Goal: Task Accomplishment & Management: Use online tool/utility

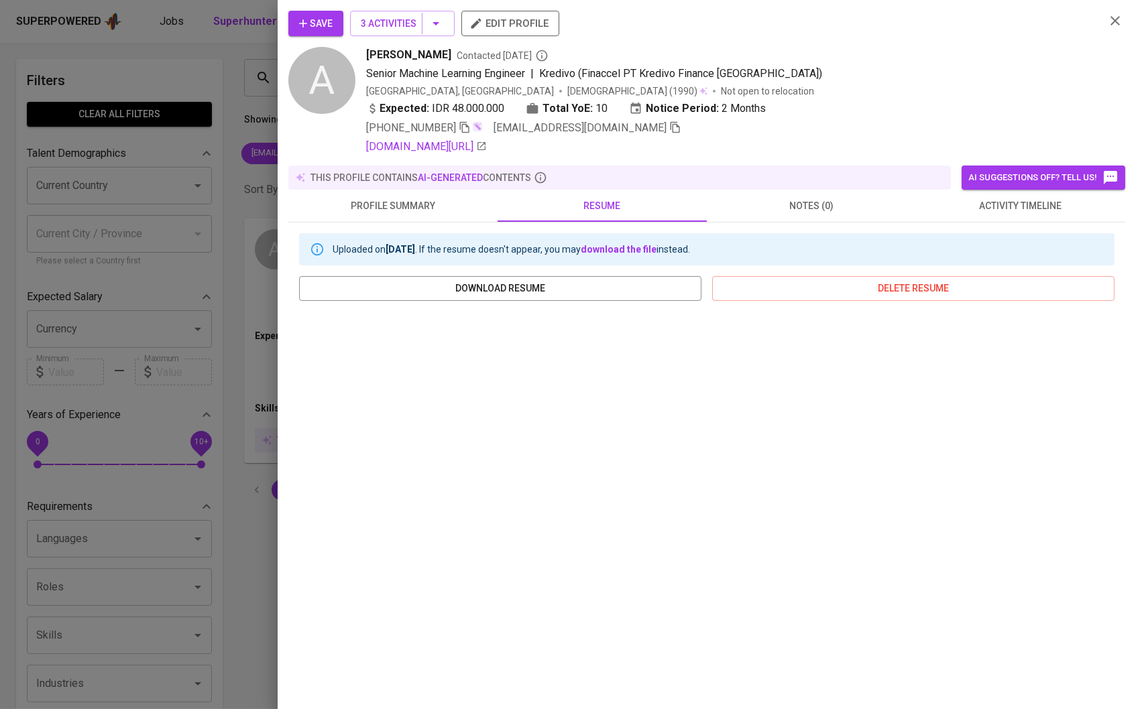
click at [253, 209] on div at bounding box center [568, 354] width 1136 height 709
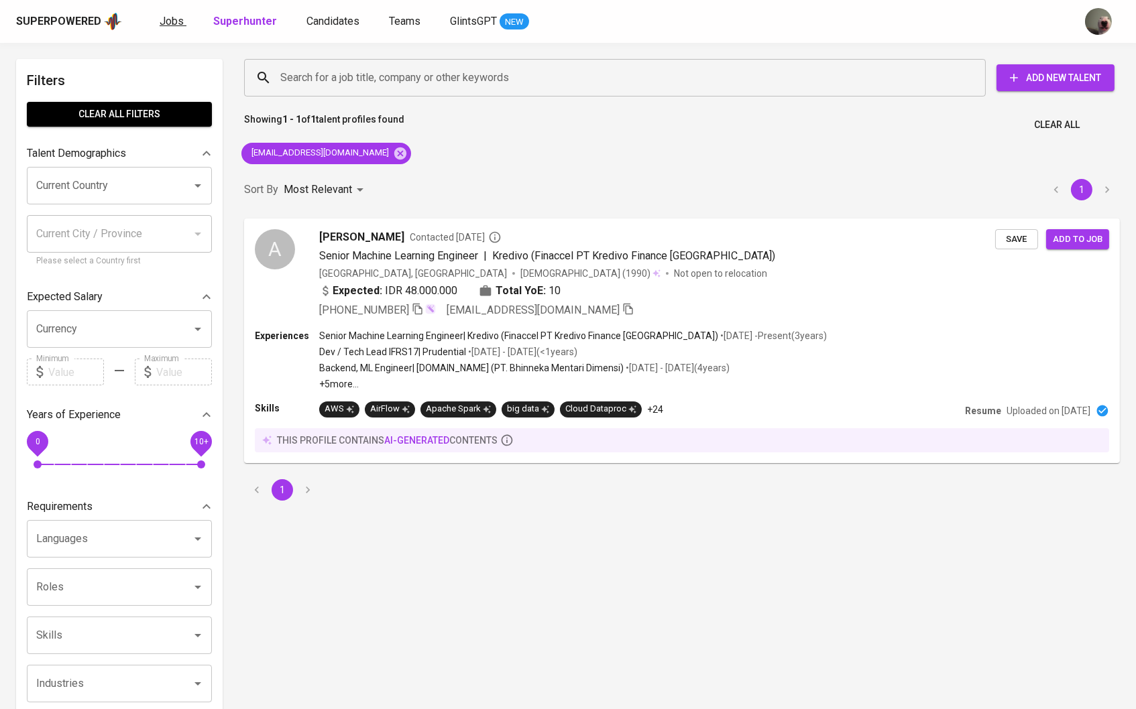
click at [166, 21] on span "Jobs" at bounding box center [172, 21] width 24 height 13
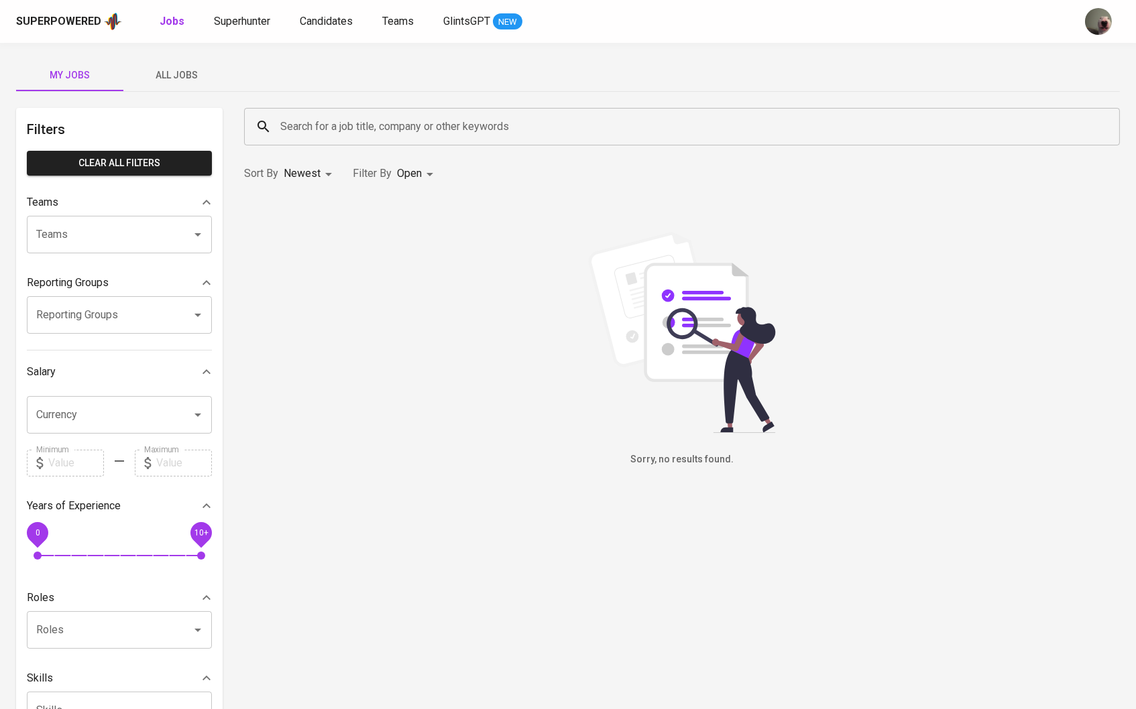
click at [188, 65] on button "All Jobs" at bounding box center [176, 75] width 107 height 32
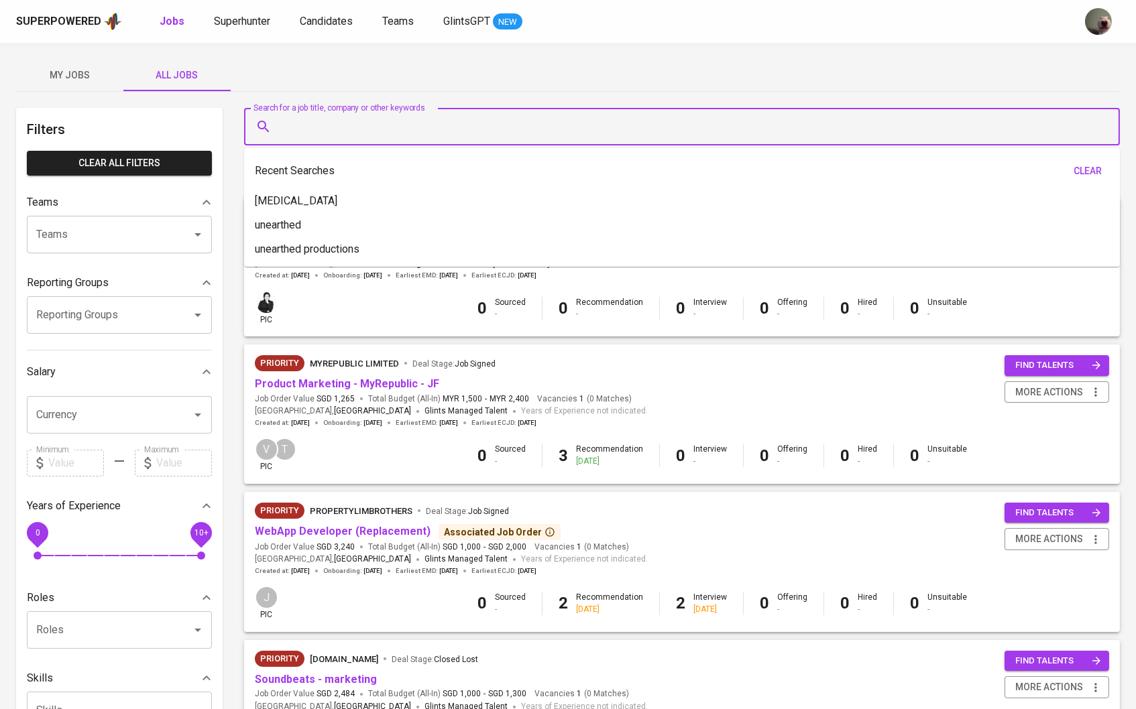
click at [345, 123] on input "Search for a job title, company or other keywords" at bounding box center [685, 126] width 817 height 25
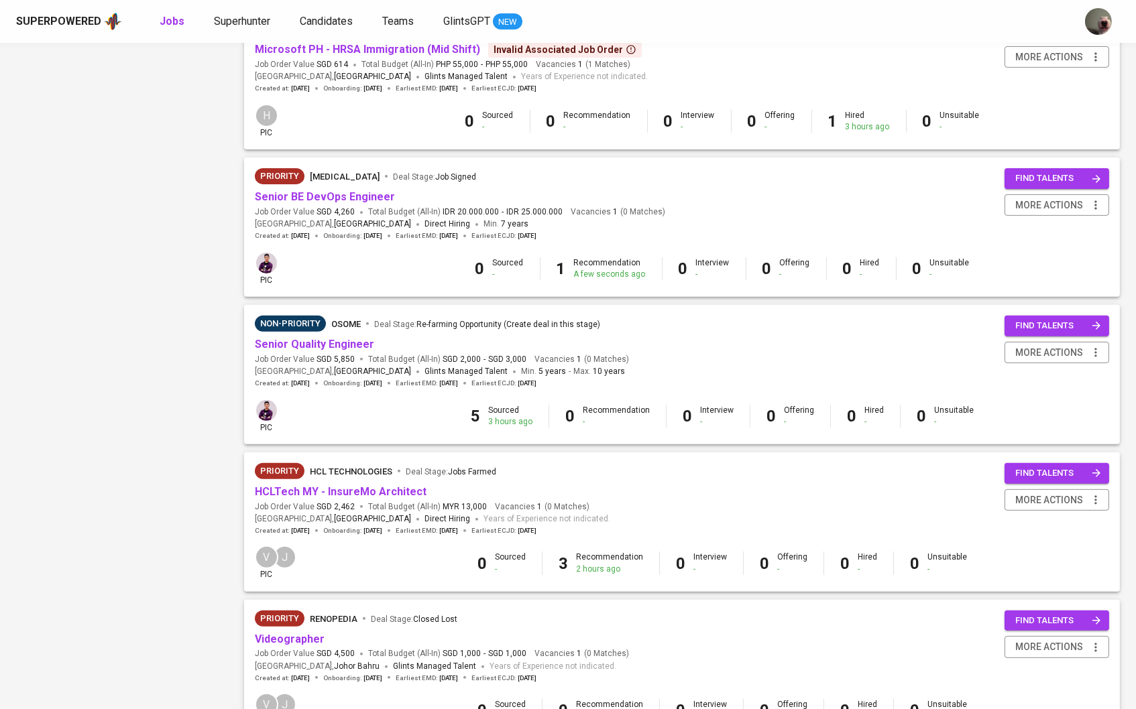
scroll to position [940, 0]
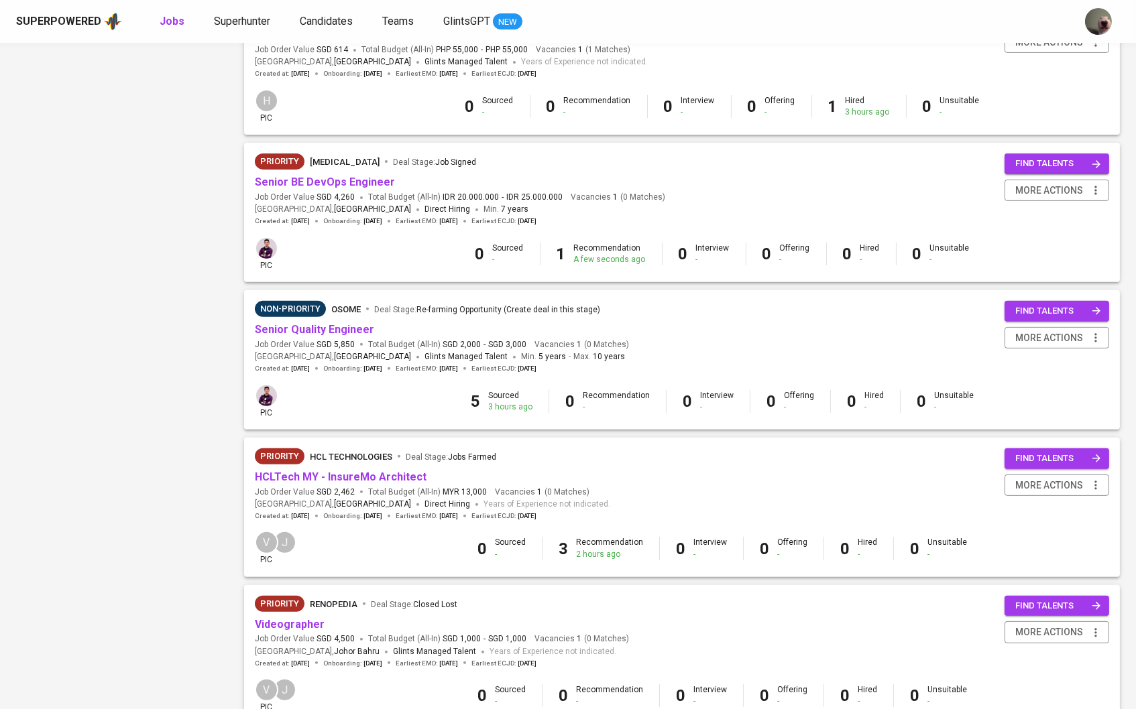
click at [338, 164] on div "Priority [MEDICAL_DATA] Deal Stage : Job Signed" at bounding box center [460, 164] width 410 height 21
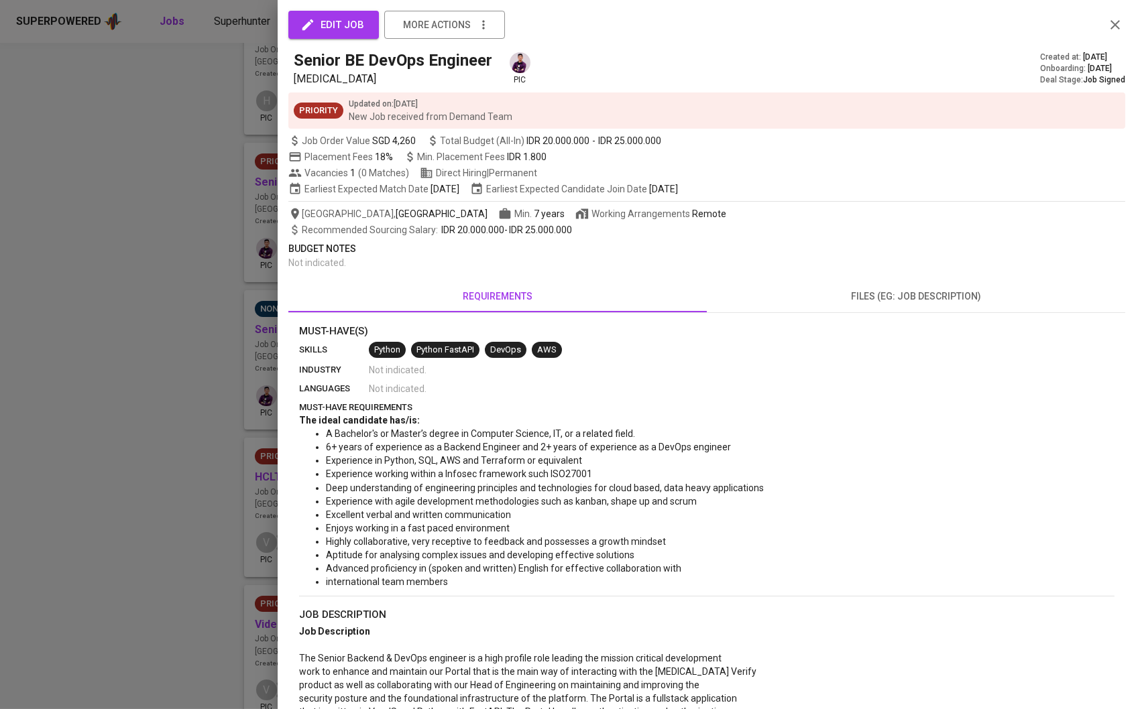
click at [267, 180] on div at bounding box center [568, 354] width 1136 height 709
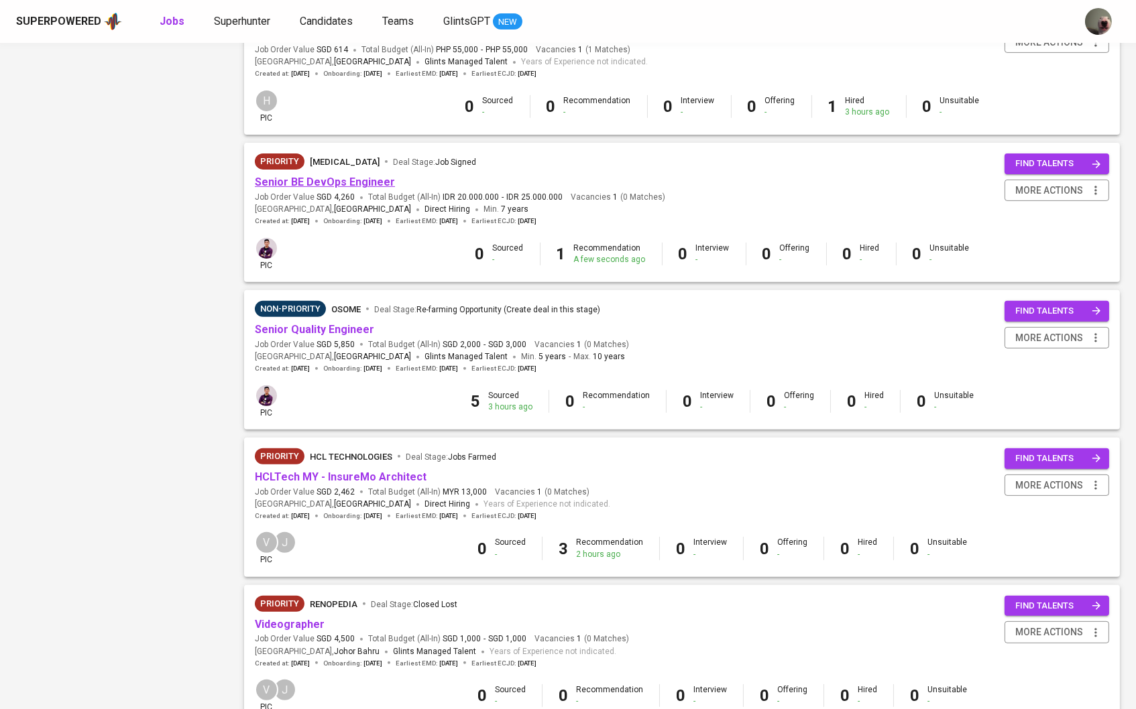
click at [302, 176] on link "Senior BE DevOps Engineer" at bounding box center [325, 182] width 140 height 13
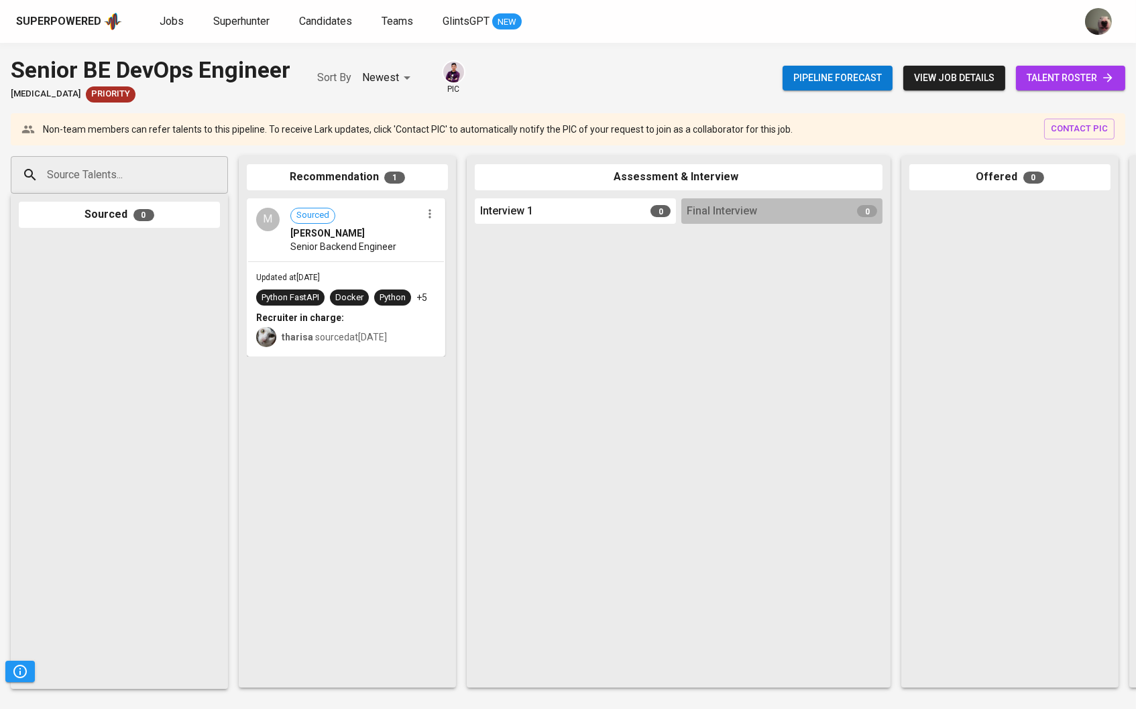
click at [1048, 88] on link "talent roster" at bounding box center [1070, 78] width 109 height 25
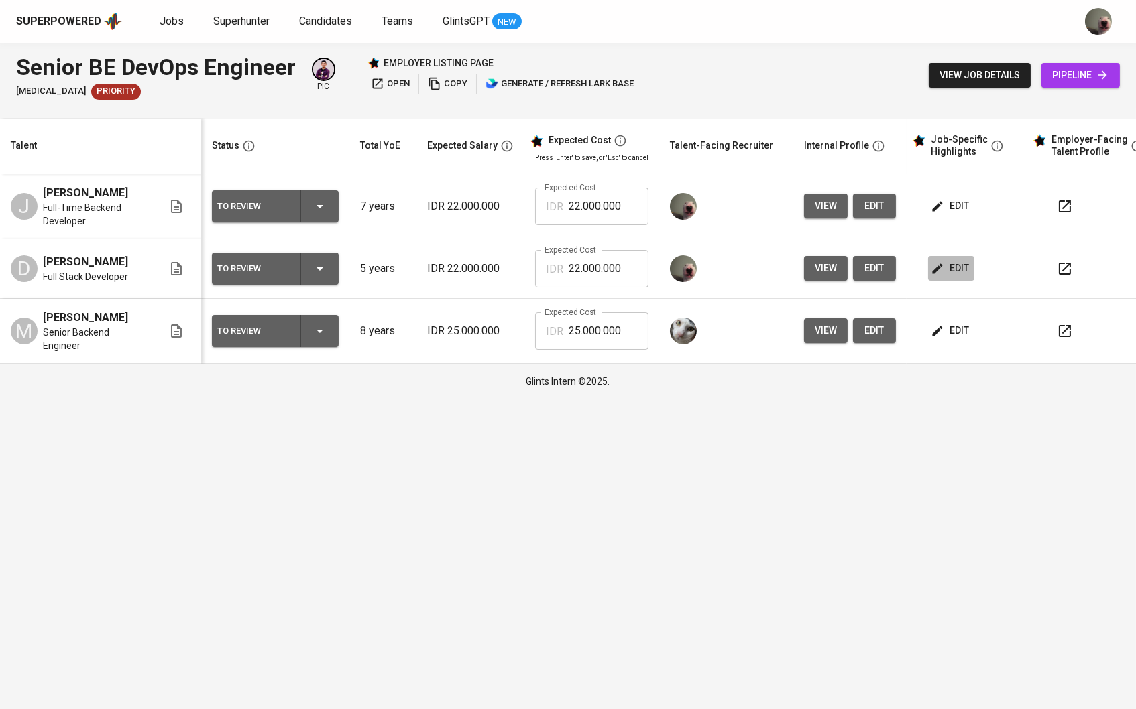
click at [961, 267] on span "edit" at bounding box center [951, 268] width 36 height 17
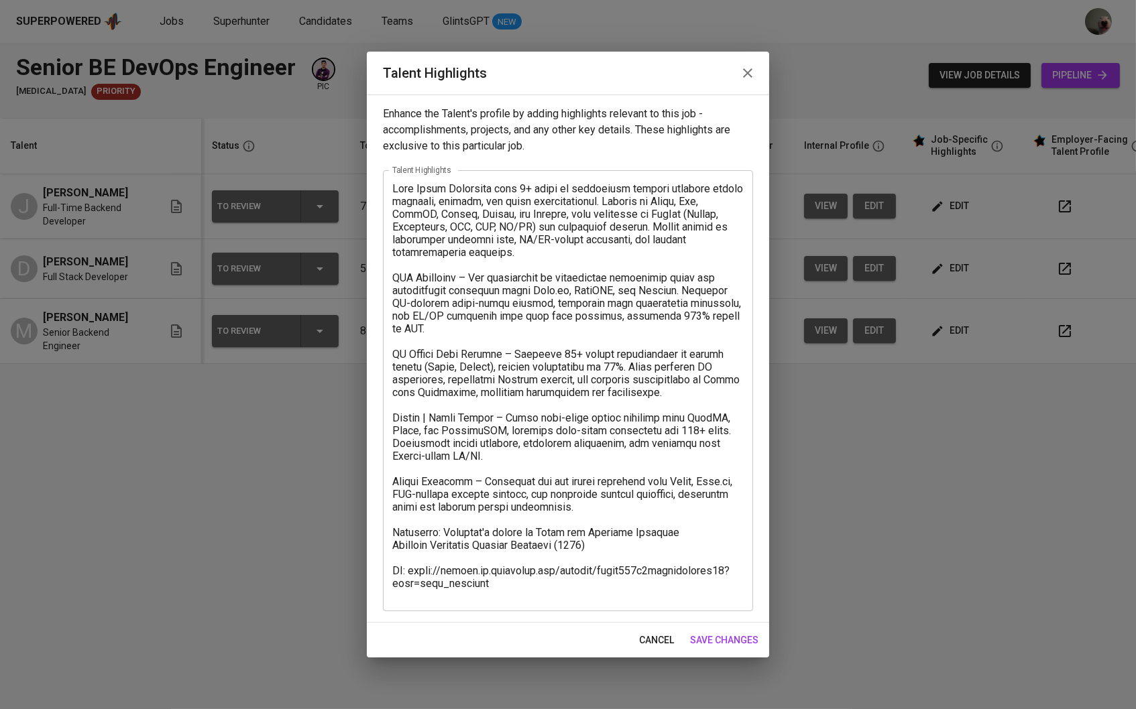
click at [753, 74] on icon "button" at bounding box center [747, 73] width 16 height 16
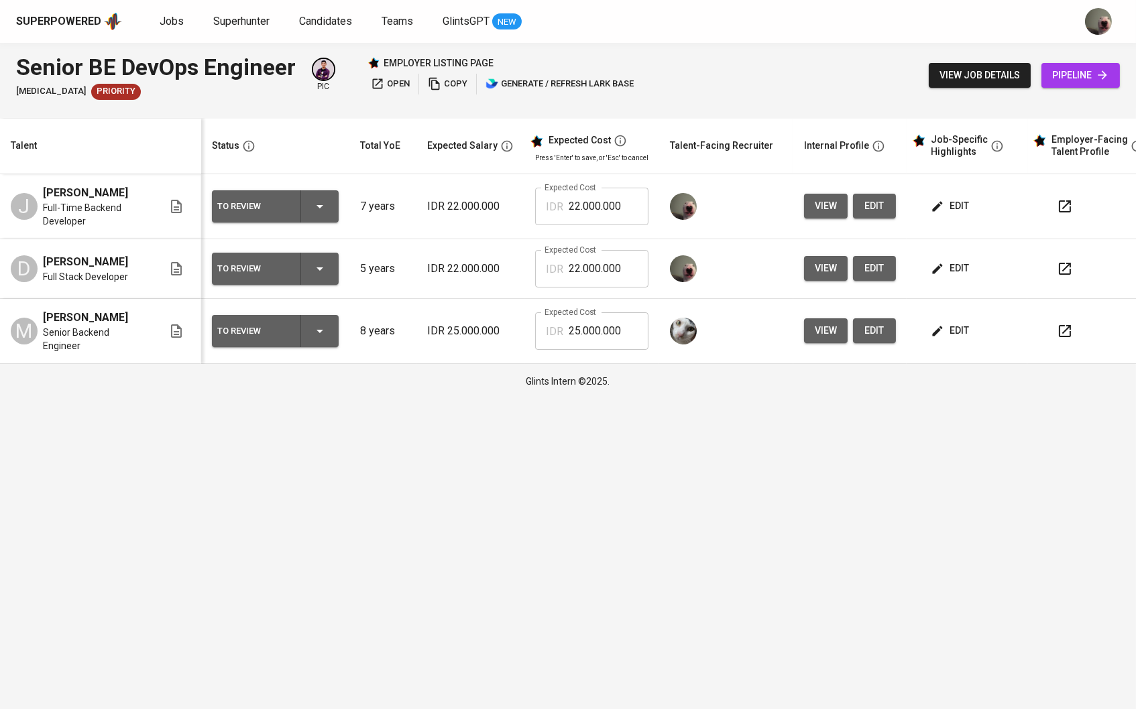
click at [837, 271] on span "view" at bounding box center [825, 268] width 22 height 17
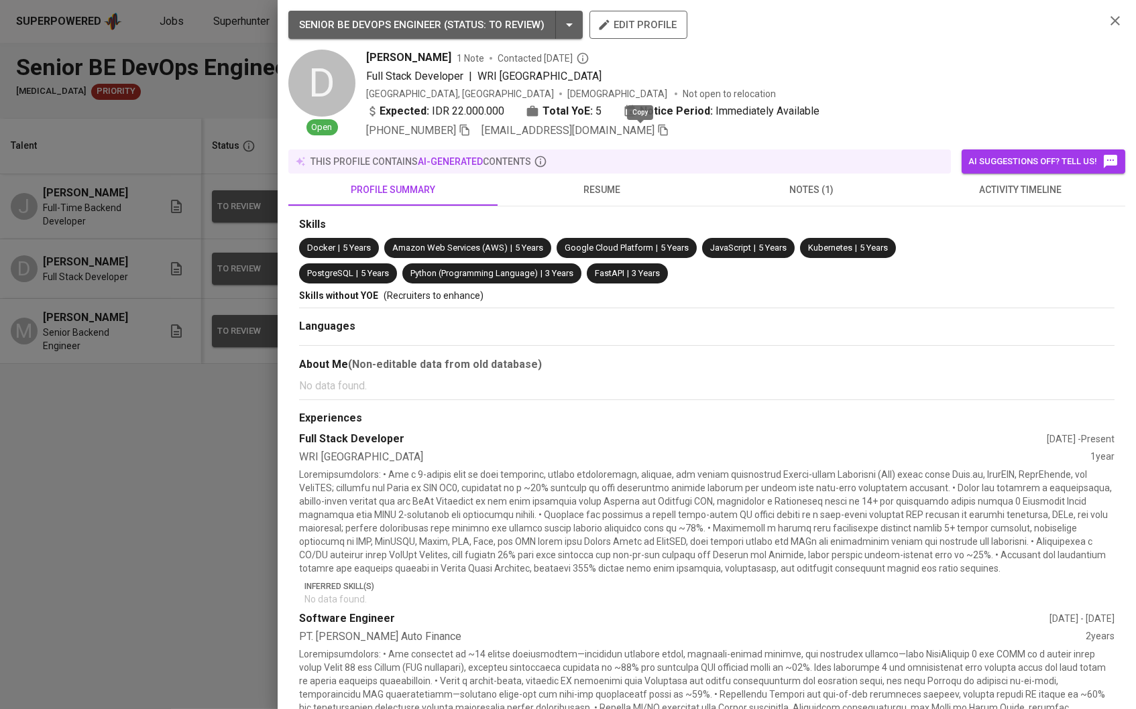
click at [658, 131] on icon "button" at bounding box center [662, 130] width 9 height 11
click at [149, 414] on div at bounding box center [568, 354] width 1136 height 709
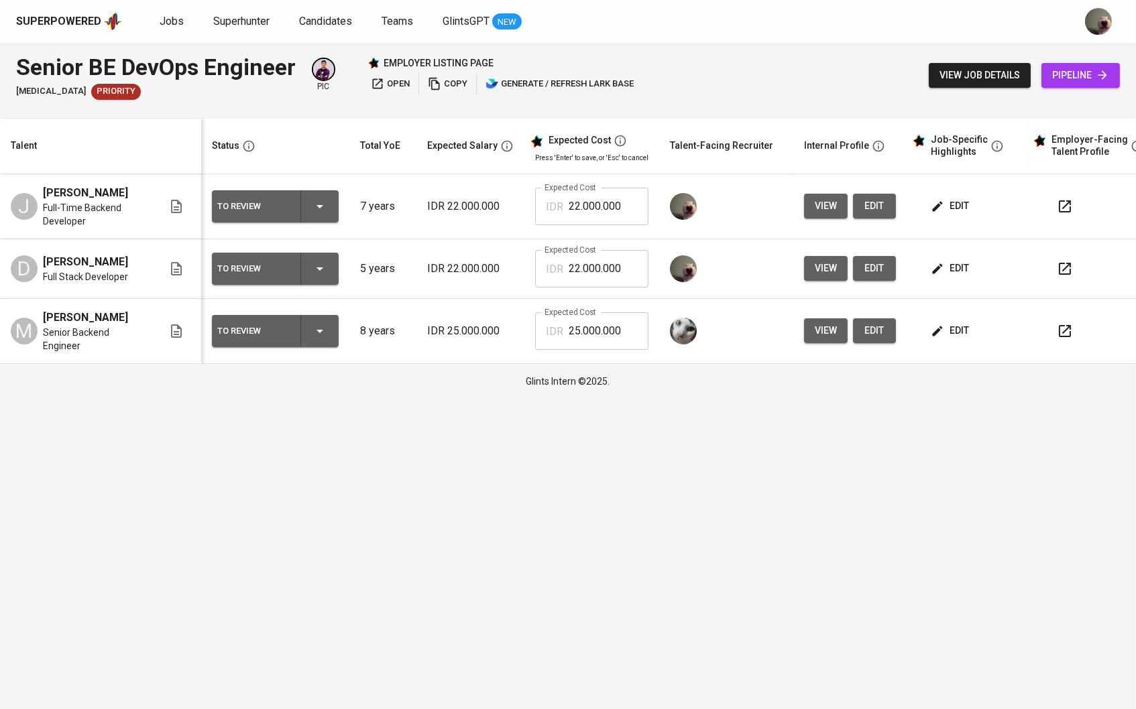
click at [1089, 76] on span "pipeline" at bounding box center [1080, 75] width 57 height 17
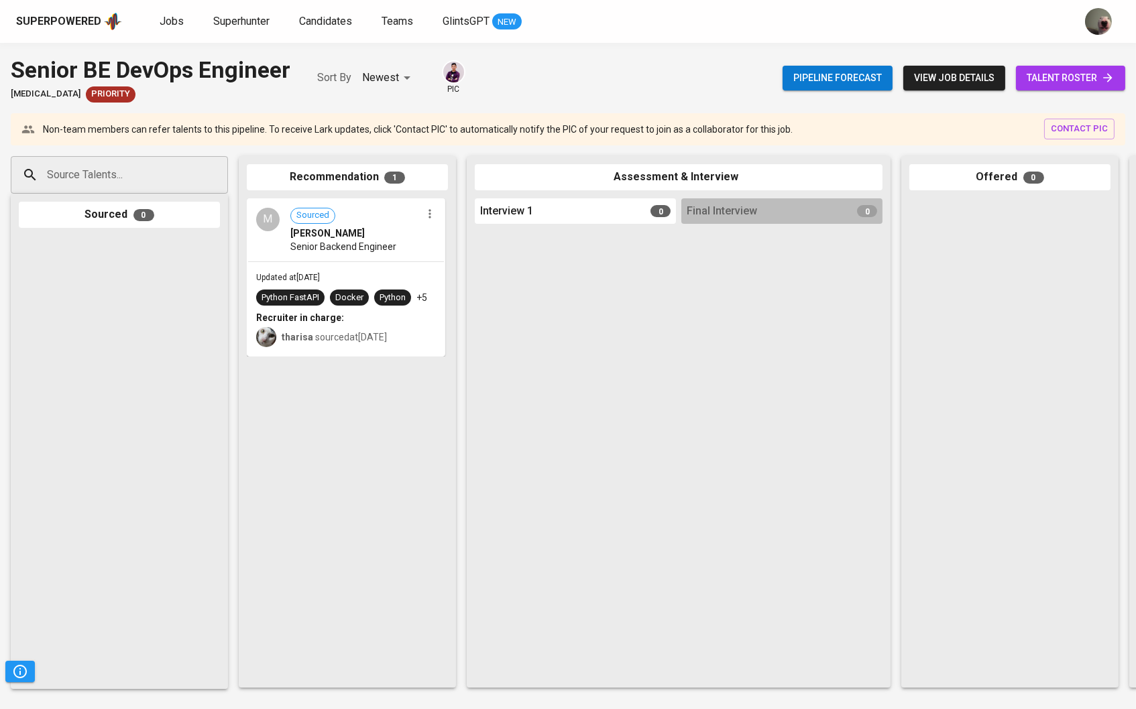
click at [190, 184] on div "Source Talents..." at bounding box center [119, 175] width 217 height 38
paste input "[EMAIL_ADDRESS][DOMAIN_NAME]"
type input "[EMAIL_ADDRESS][DOMAIN_NAME]"
click at [108, 227] on span "Full Stack Developer" at bounding box center [93, 226] width 74 height 13
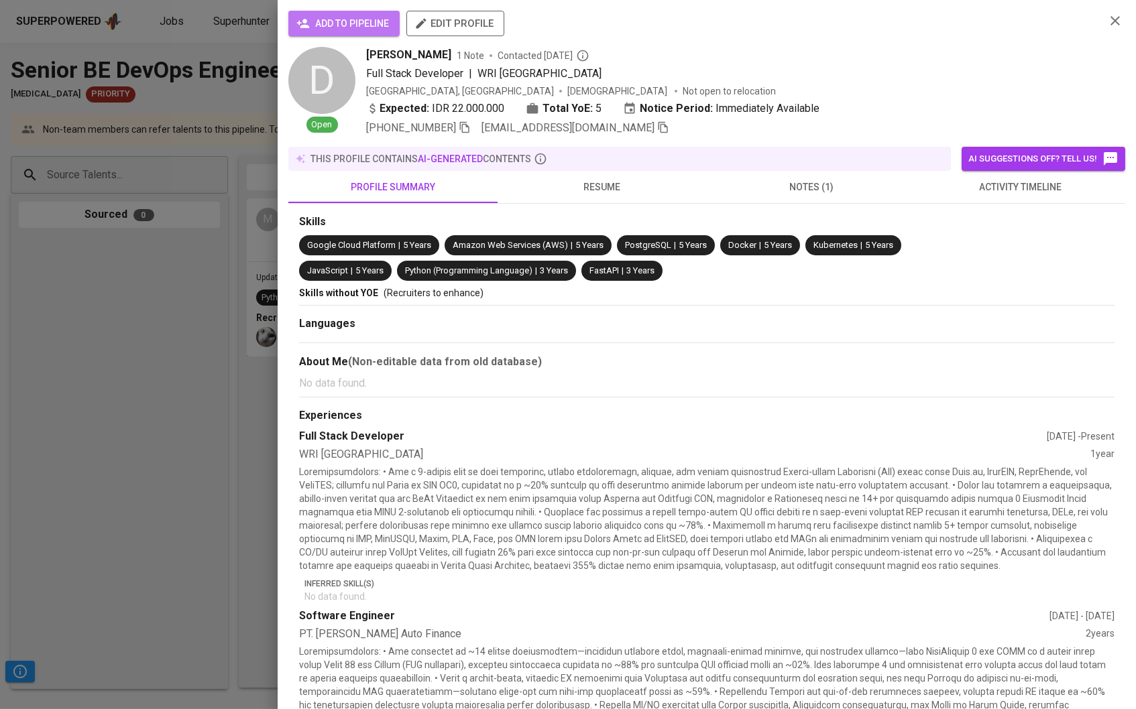
click at [320, 18] on span "add to pipeline" at bounding box center [344, 23] width 90 height 17
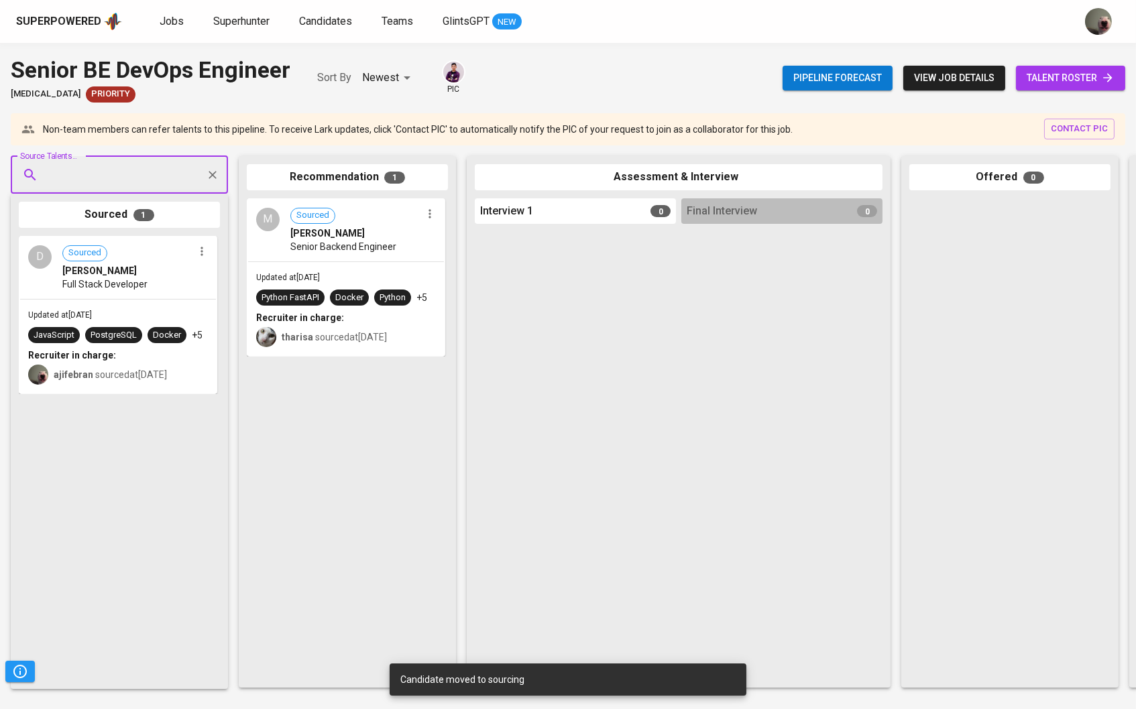
click at [1065, 72] on span "talent roster" at bounding box center [1070, 78] width 88 height 17
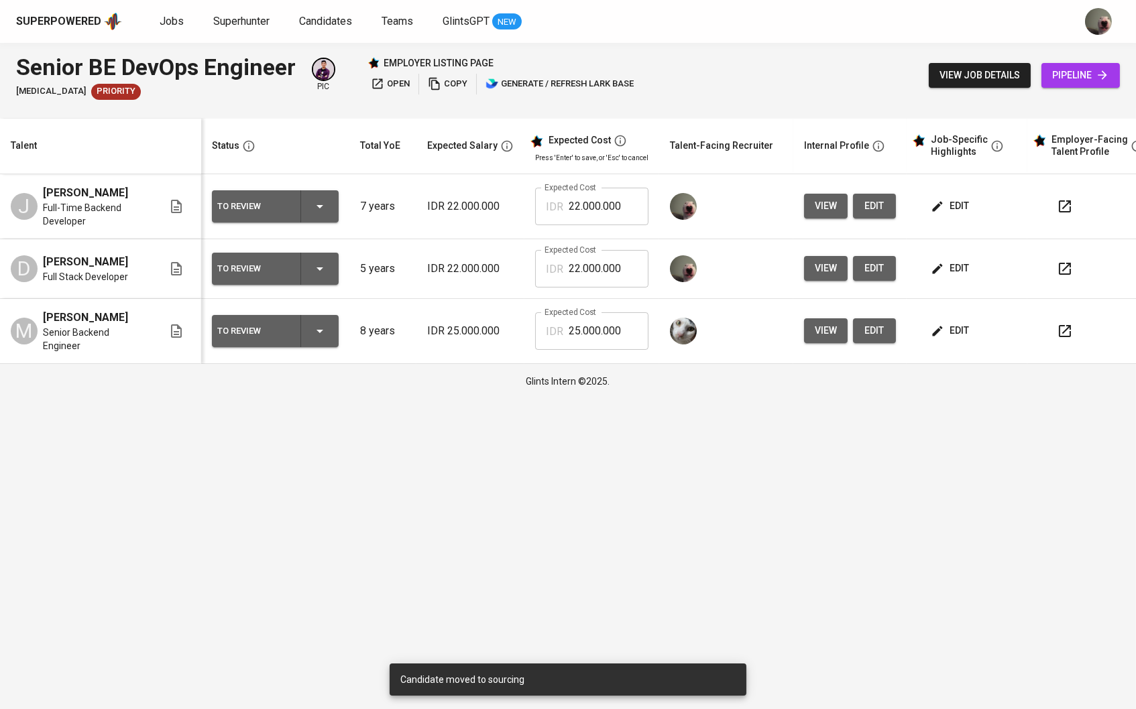
click at [837, 194] on button "view" at bounding box center [826, 206] width 44 height 25
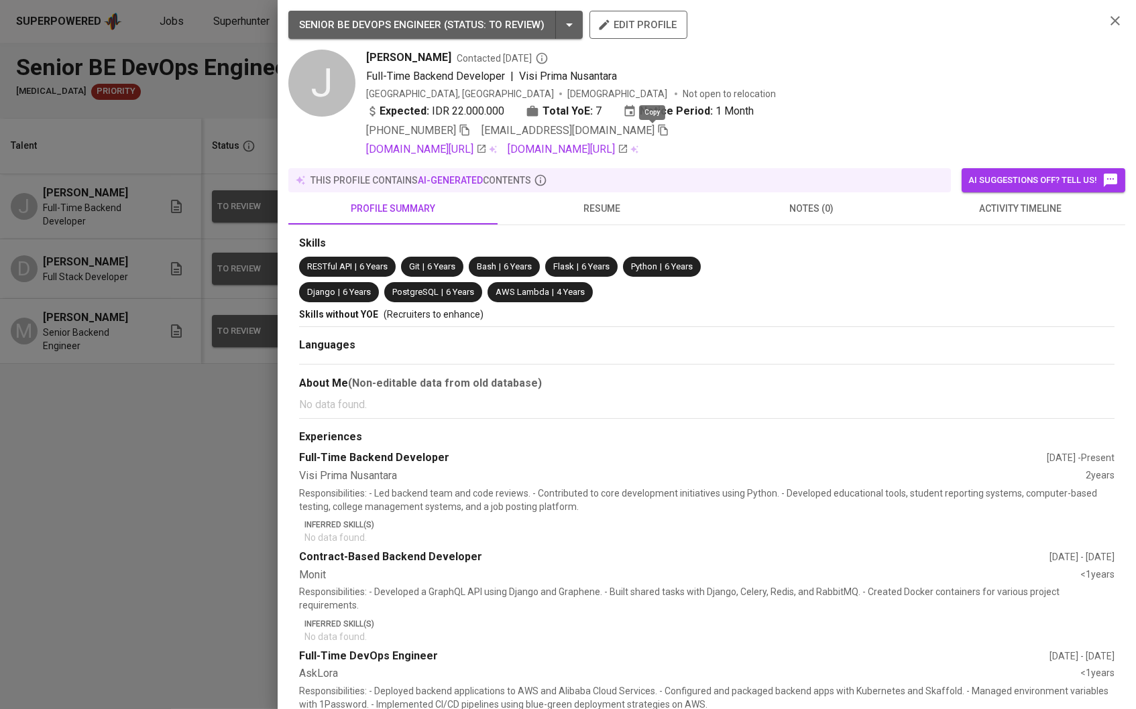
click at [657, 129] on icon "button" at bounding box center [663, 130] width 12 height 12
click at [149, 381] on div at bounding box center [568, 354] width 1136 height 709
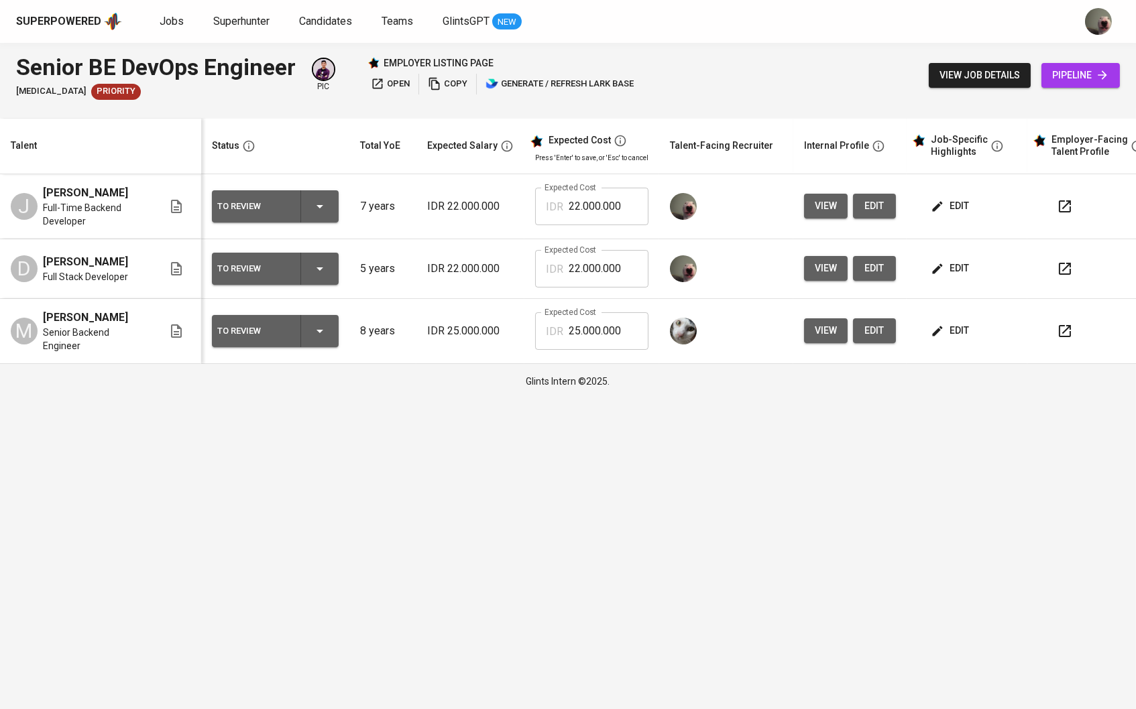
click at [1056, 74] on span "pipeline" at bounding box center [1080, 75] width 57 height 17
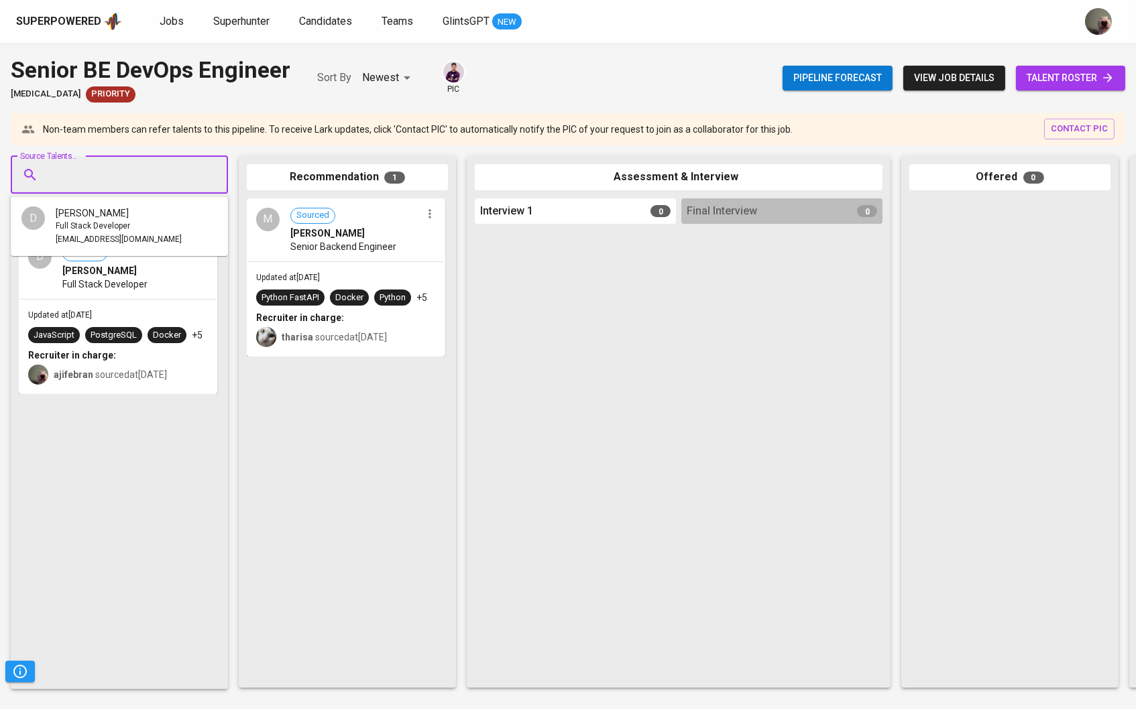
click at [133, 164] on input "Source Talents..." at bounding box center [114, 174] width 141 height 25
paste input "[EMAIL_ADDRESS][DOMAIN_NAME]"
type input "[EMAIL_ADDRESS][DOMAIN_NAME]"
click at [118, 227] on span "Full-Time Backend Developer" at bounding box center [109, 226] width 107 height 13
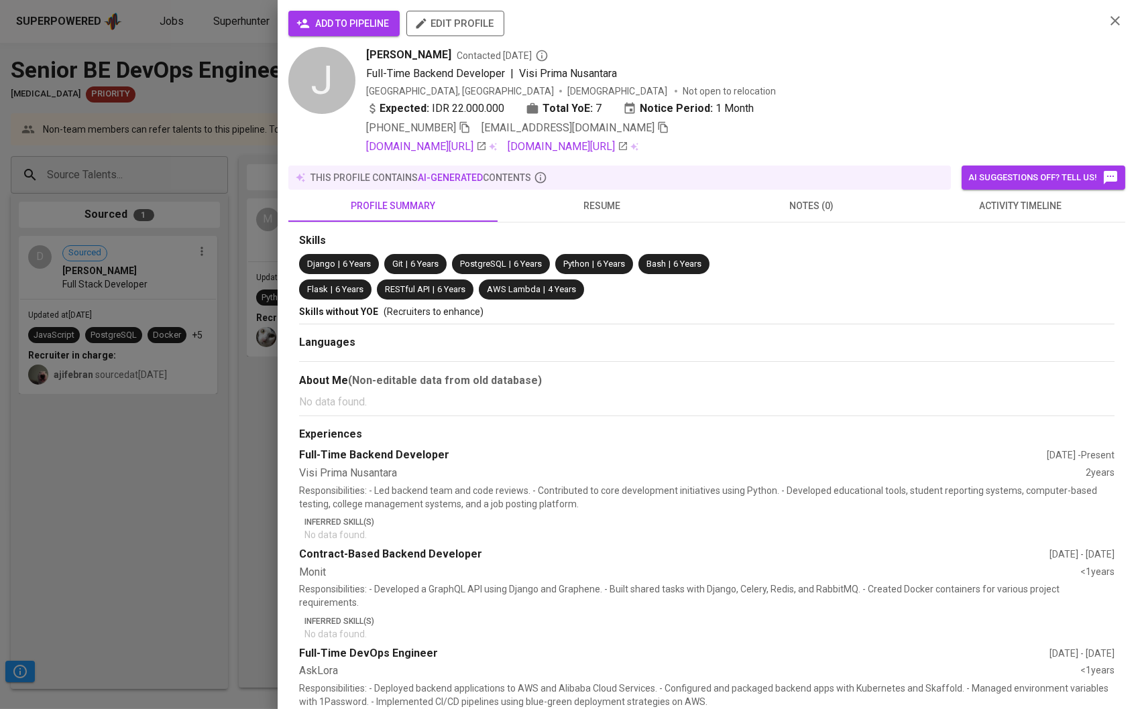
click at [337, 34] on button "add to pipeline" at bounding box center [343, 23] width 111 height 25
